Goal: Transaction & Acquisition: Purchase product/service

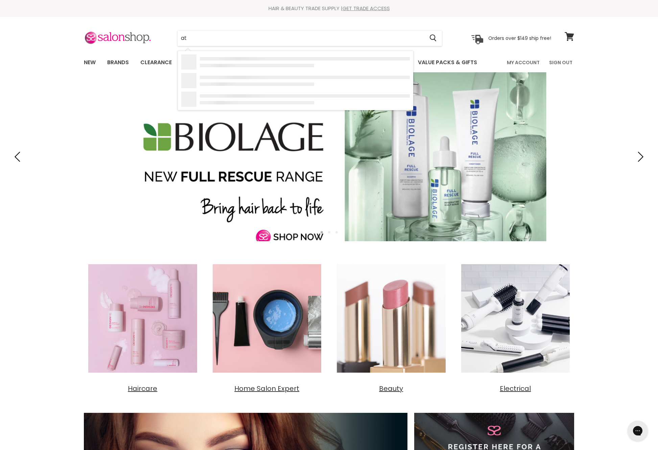
type input "a"
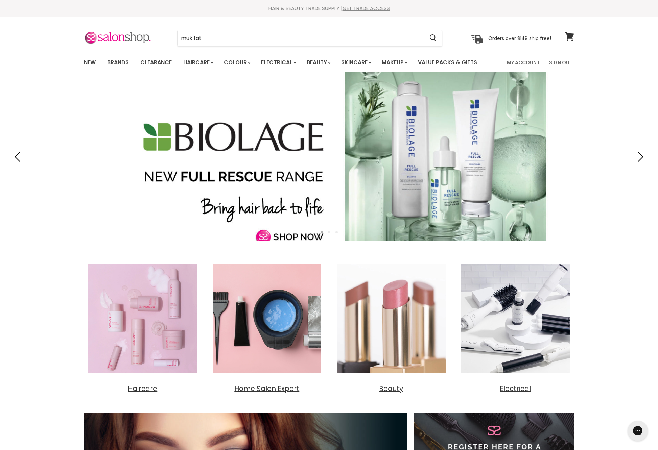
type input "muk fat\"
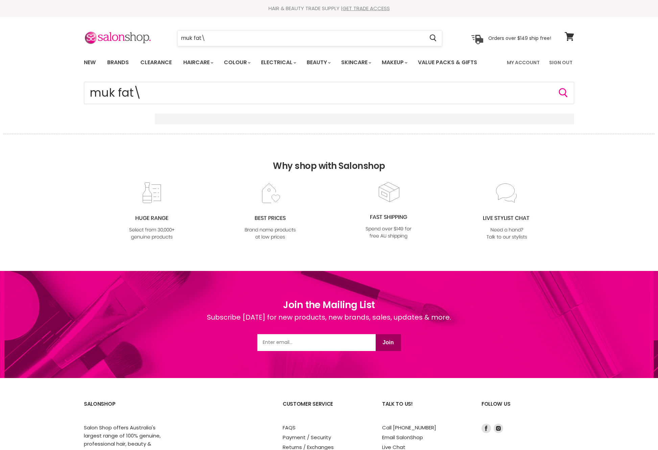
click at [241, 42] on input "muk fat\" at bounding box center [300, 38] width 246 height 16
type input "muk fat"
click button "Cancel" at bounding box center [0, 0] width 0 height 0
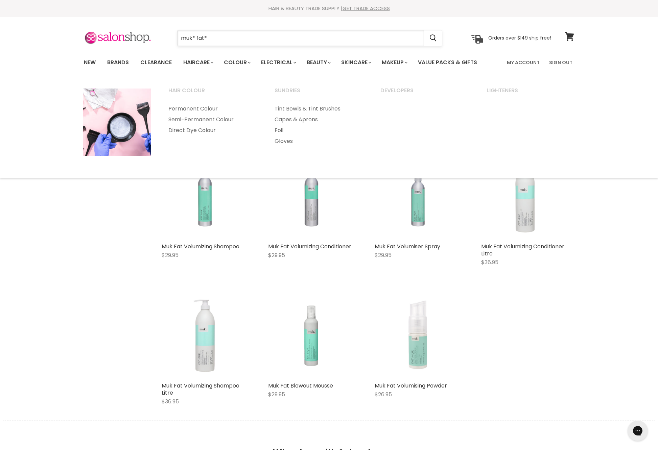
click at [230, 38] on input "muk* fat*" at bounding box center [300, 38] width 246 height 16
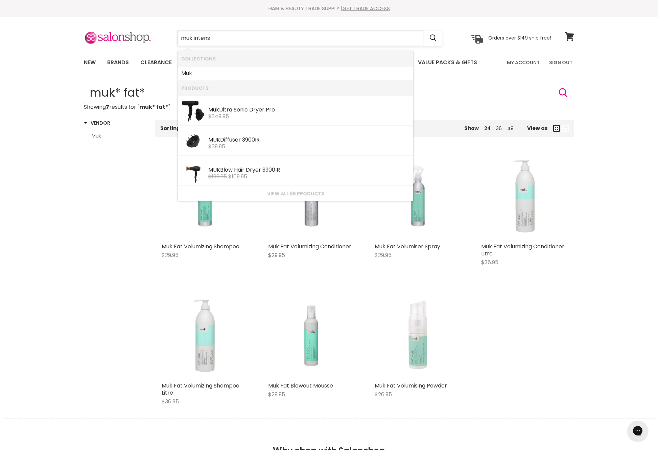
type input "muk intense"
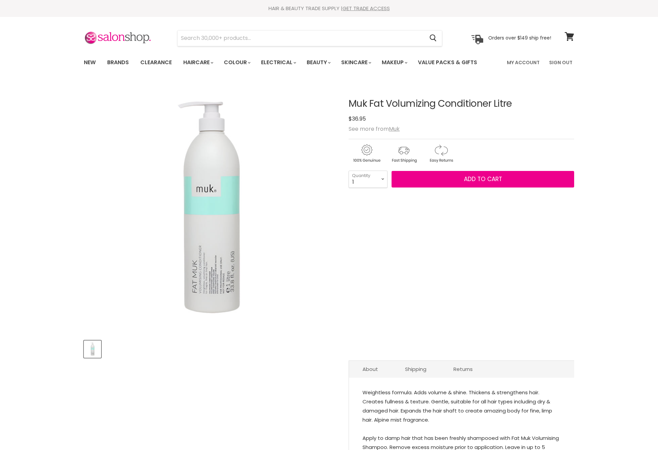
click at [434, 194] on div "Muk Fat Volumizing Conditioner Litre No reviews $36.95 See more from Muk 1 2" at bounding box center [461, 346] width 225 height 529
click at [435, 188] on button "Add to cart" at bounding box center [482, 179] width 183 height 17
click at [473, 188] on button "Add to cart" at bounding box center [482, 179] width 183 height 17
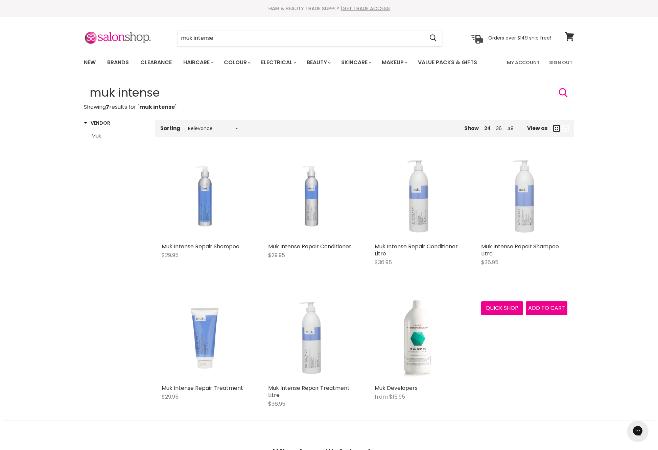
click at [537, 220] on img "Main content" at bounding box center [524, 197] width 86 height 80
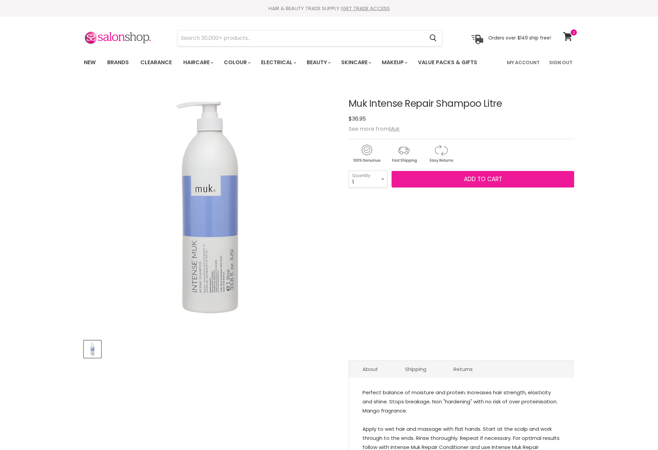
click at [466, 183] on span "Add to cart" at bounding box center [483, 179] width 38 height 8
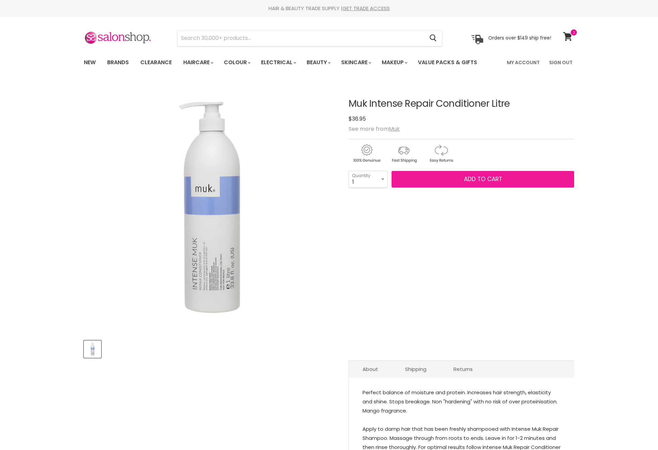
click at [494, 183] on span "Add to cart" at bounding box center [483, 179] width 38 height 8
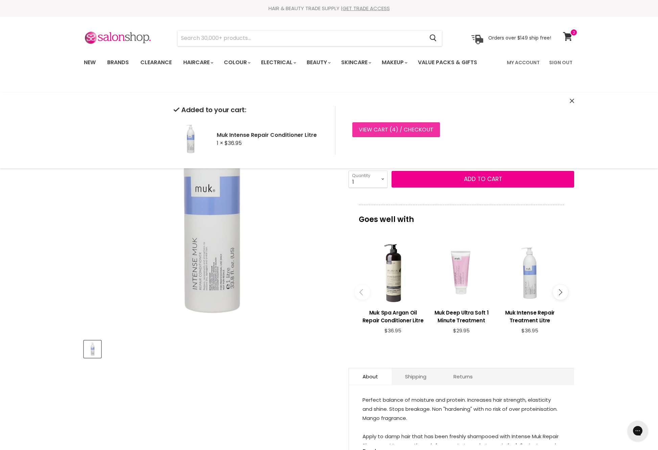
click at [429, 137] on link "View cart ( 4 ) / Checkout" at bounding box center [396, 129] width 88 height 15
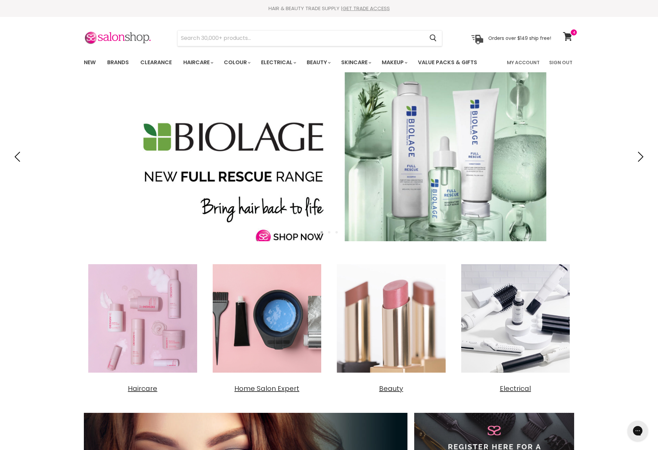
scroll to position [254, 0]
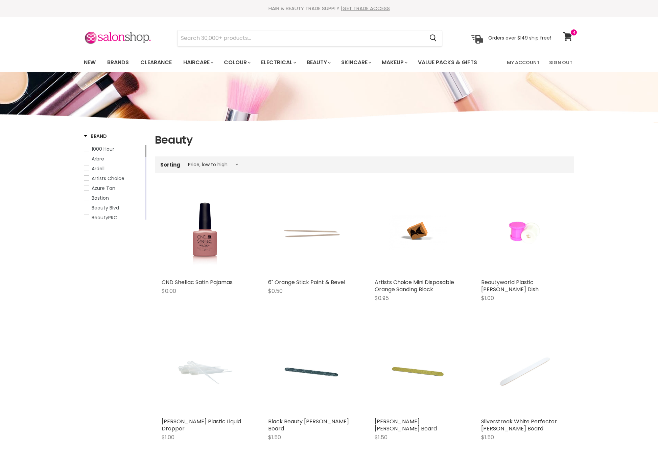
select select "price-ascending"
